Goal: Task Accomplishment & Management: Manage account settings

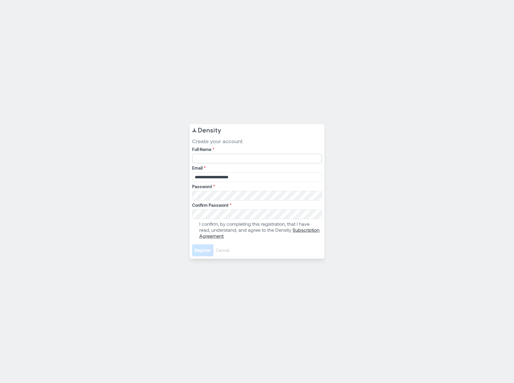
click at [238, 155] on input "Full Name *" at bounding box center [257, 159] width 130 height 10
type input "**********"
click at [195, 230] on span at bounding box center [194, 230] width 5 height 5
click at [198, 251] on span "Register" at bounding box center [202, 250] width 17 height 6
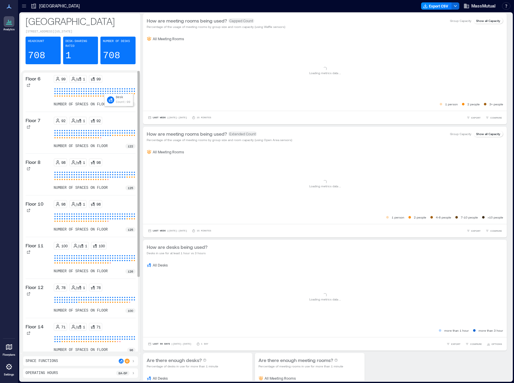
click at [104, 92] on div at bounding box center [105, 93] width 2 height 2
click at [40, 78] on div "Floor 6" at bounding box center [39, 81] width 26 height 13
click at [59, 88] on div at bounding box center [60, 89] width 2 height 2
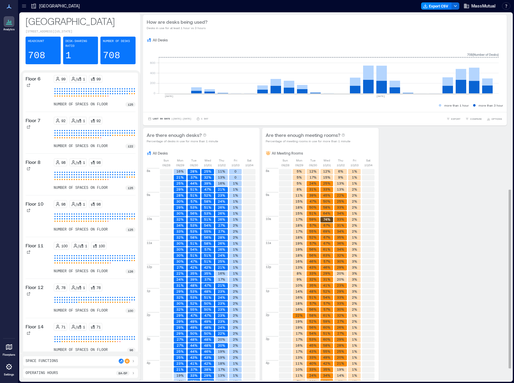
scroll to position [386, 0]
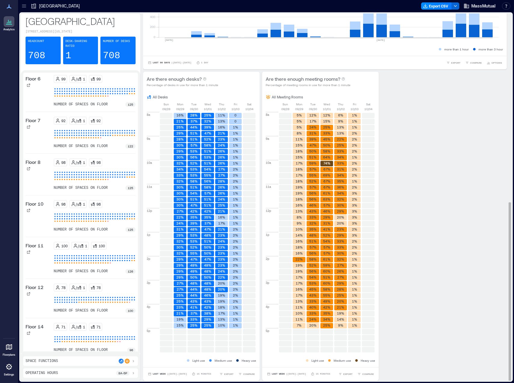
click at [220, 138] on text "23%" at bounding box center [221, 139] width 7 height 4
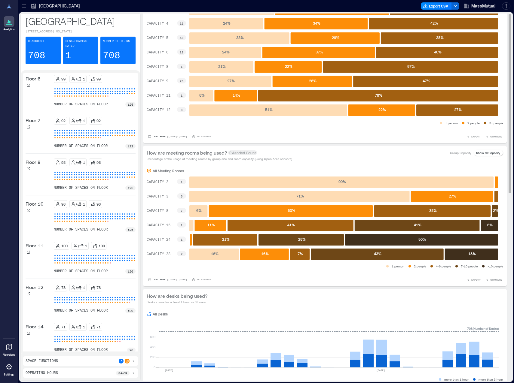
scroll to position [0, 0]
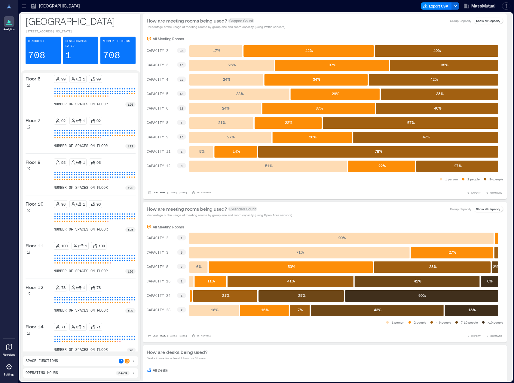
click at [10, 19] on icon at bounding box center [8, 21] width 7 height 7
click at [278, 29] on p "Percentage of the usage of meeting rooms by group size and room capacity (using…" at bounding box center [216, 26] width 138 height 5
click at [489, 22] on p "Show all Capacity" at bounding box center [488, 20] width 24 height 5
